Goal: Task Accomplishment & Management: Manage account settings

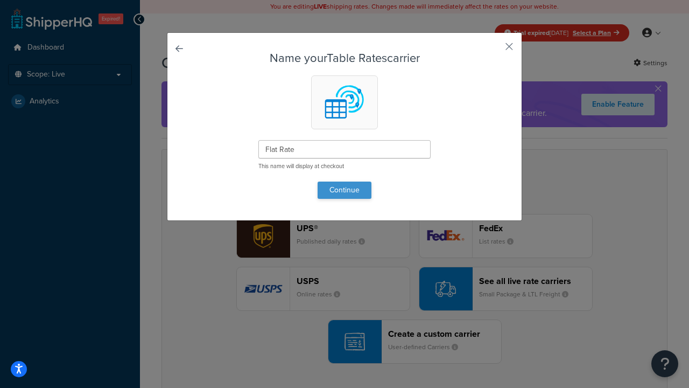
type input "Flat Rate"
click at [344, 189] on button "Continue" at bounding box center [345, 189] width 54 height 17
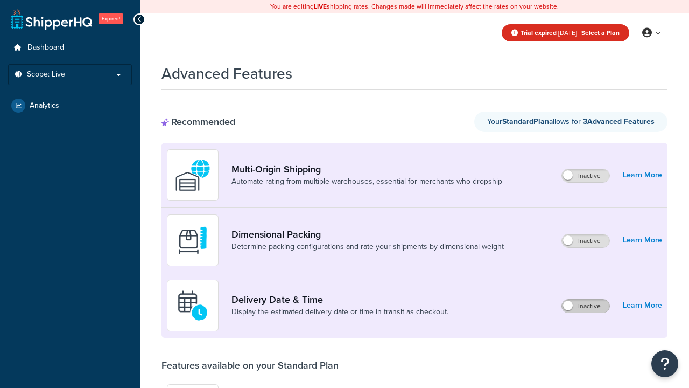
click at [586, 306] on label "Inactive" at bounding box center [585, 305] width 47 height 13
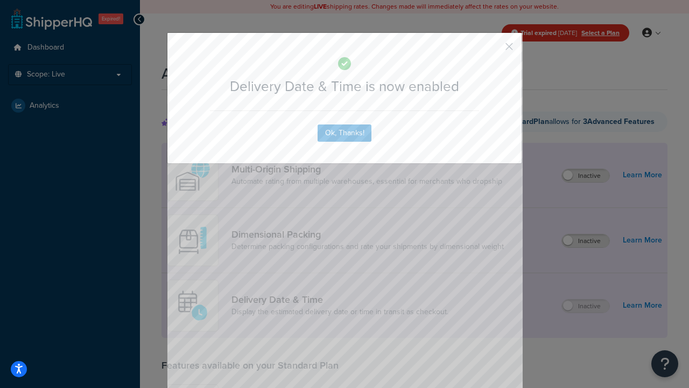
click at [493, 49] on button "button" at bounding box center [493, 50] width 3 height 3
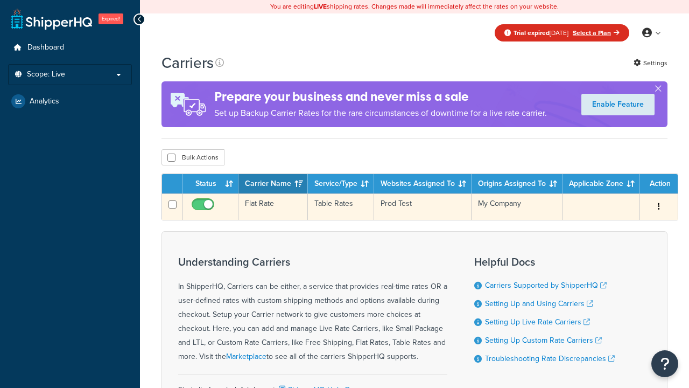
click at [273, 208] on td "Flat Rate" at bounding box center [272, 206] width 69 height 26
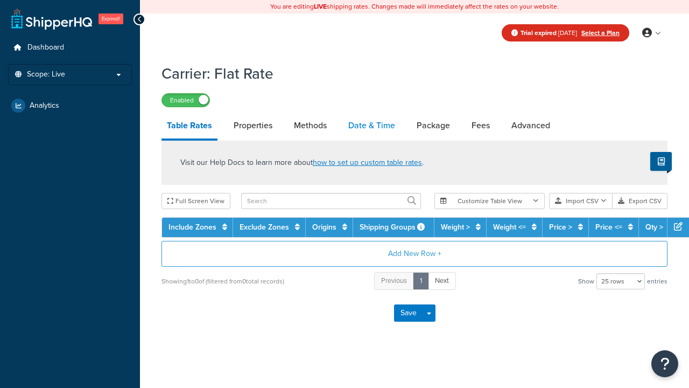
click at [371, 126] on link "Date & Time" at bounding box center [372, 125] width 58 height 26
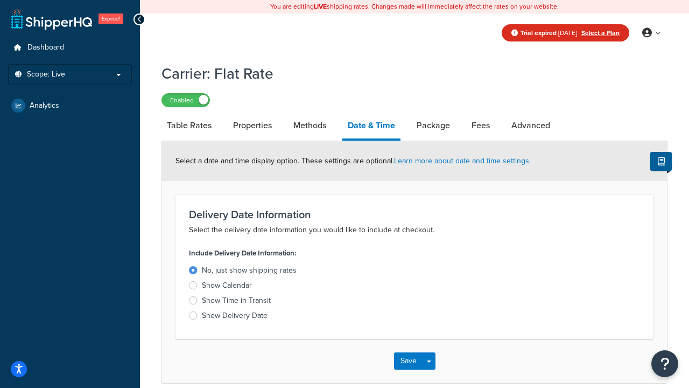
click at [236, 302] on div "Show Time in Transit" at bounding box center [236, 300] width 69 height 11
click at [0, 0] on input "Show Time in Transit" at bounding box center [0, 0] width 0 height 0
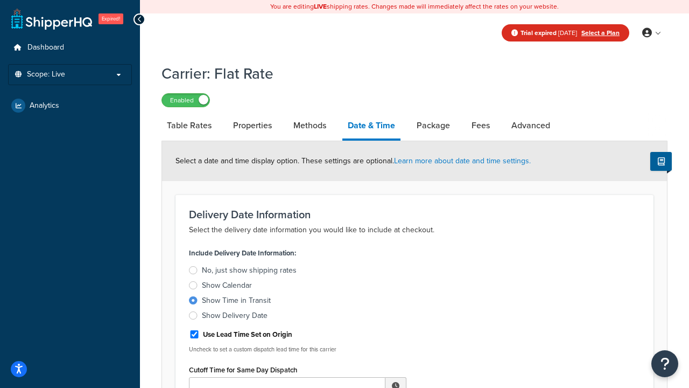
click at [236, 302] on div "Show Time in Transit" at bounding box center [236, 300] width 69 height 11
click at [0, 0] on input "Show Time in Transit" at bounding box center [0, 0] width 0 height 0
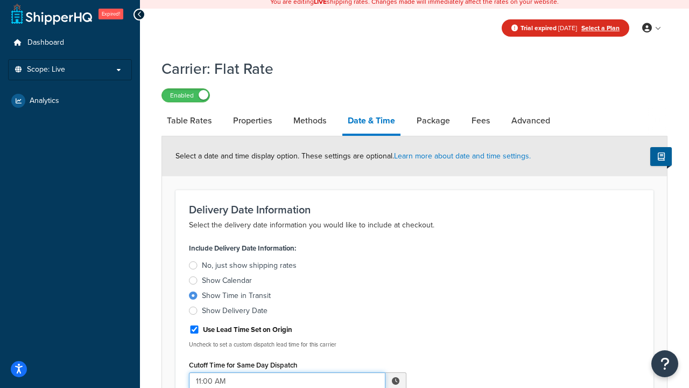
type input "11:00 AM"
type input "5"
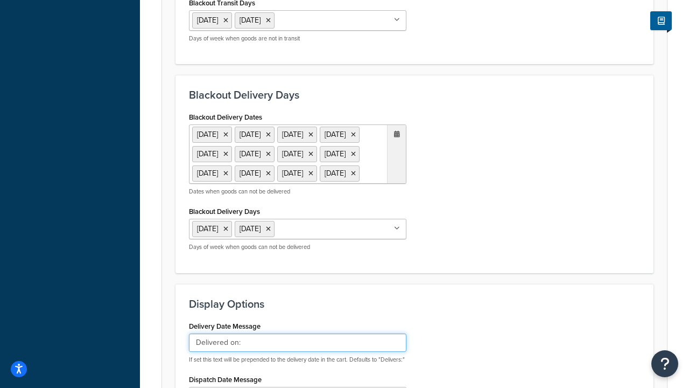
type input "Delivered on:"
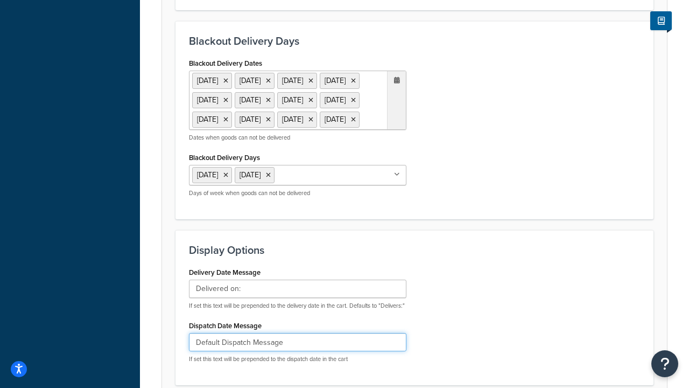
type input "Default Dispatch Message"
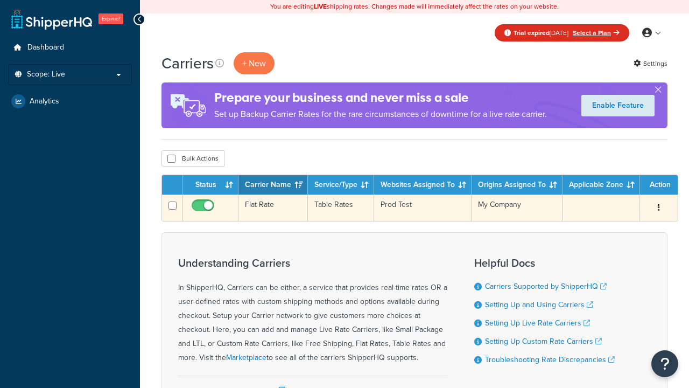
click at [273, 208] on td "Flat Rate" at bounding box center [272, 207] width 69 height 26
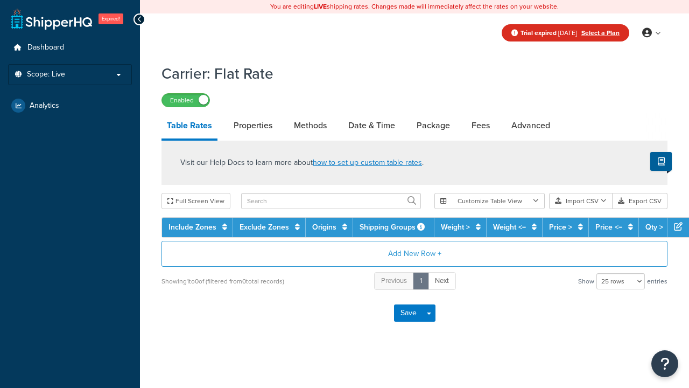
select select "25"
click at [371, 126] on link "Date & Time" at bounding box center [372, 125] width 58 height 26
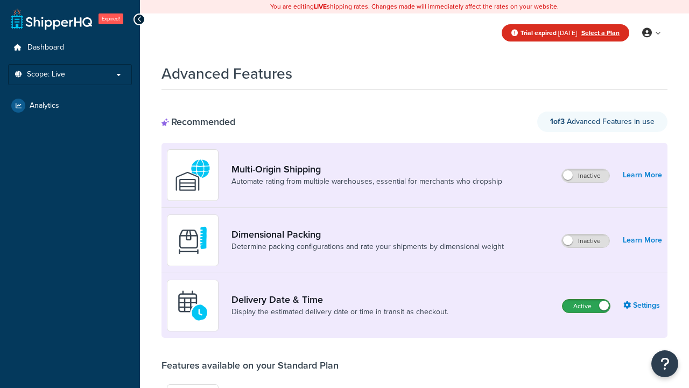
click at [586, 299] on label "Active" at bounding box center [585, 305] width 47 height 13
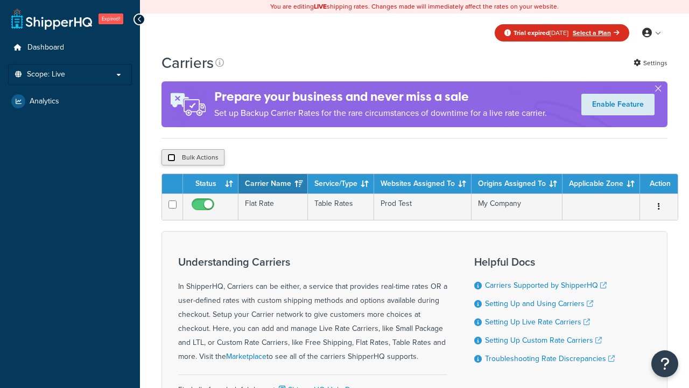
click at [171, 159] on input "checkbox" at bounding box center [171, 157] width 8 height 8
checkbox input "true"
click at [0, 0] on button "Delete" at bounding box center [0, 0] width 0 height 0
